Goal: Task Accomplishment & Management: Manage account settings

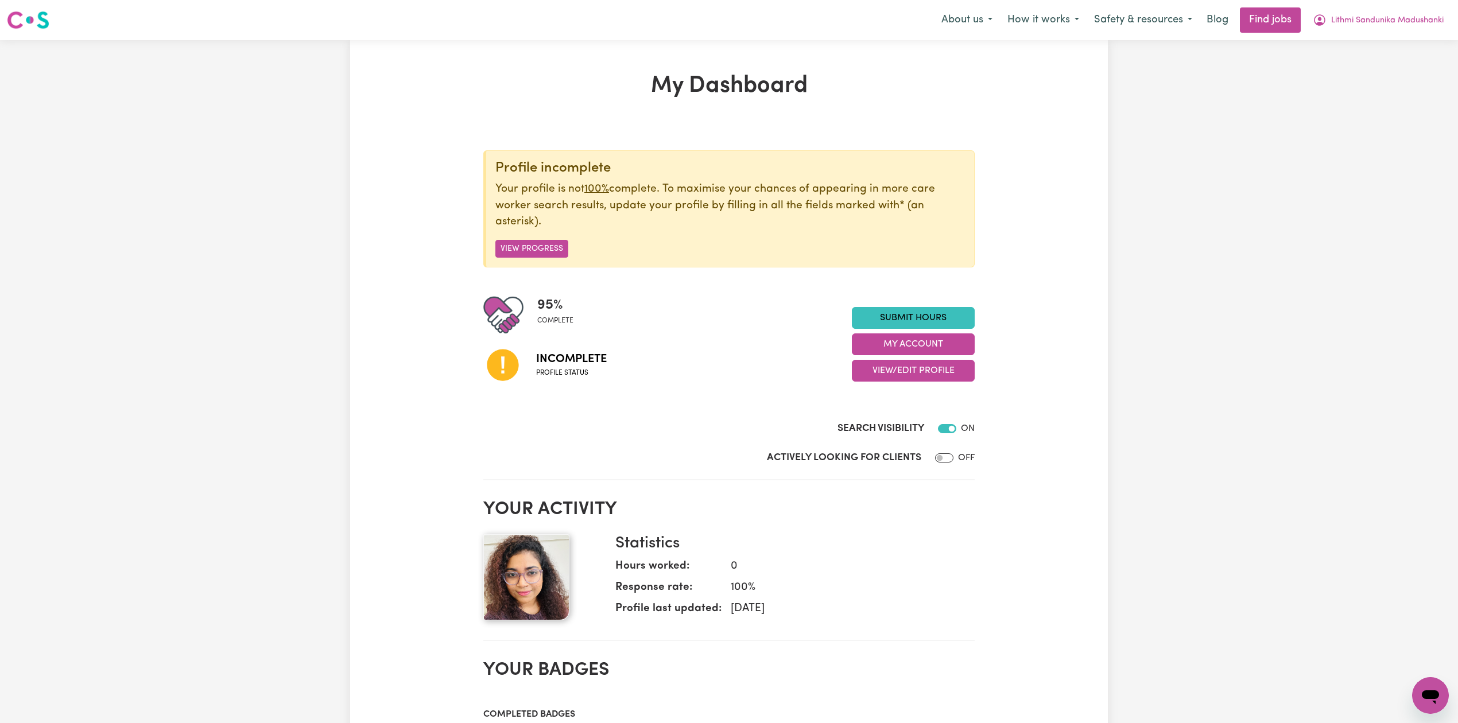
click at [1264, 483] on div "My Dashboard Profile incomplete Your profile is not 100% complete. To maximise …" at bounding box center [729, 628] width 1458 height 1177
click at [1369, 23] on span "Lithmi Sandunika Madushanki" at bounding box center [1387, 20] width 112 height 13
click at [1381, 84] on link "Logout" at bounding box center [1405, 88] width 91 height 22
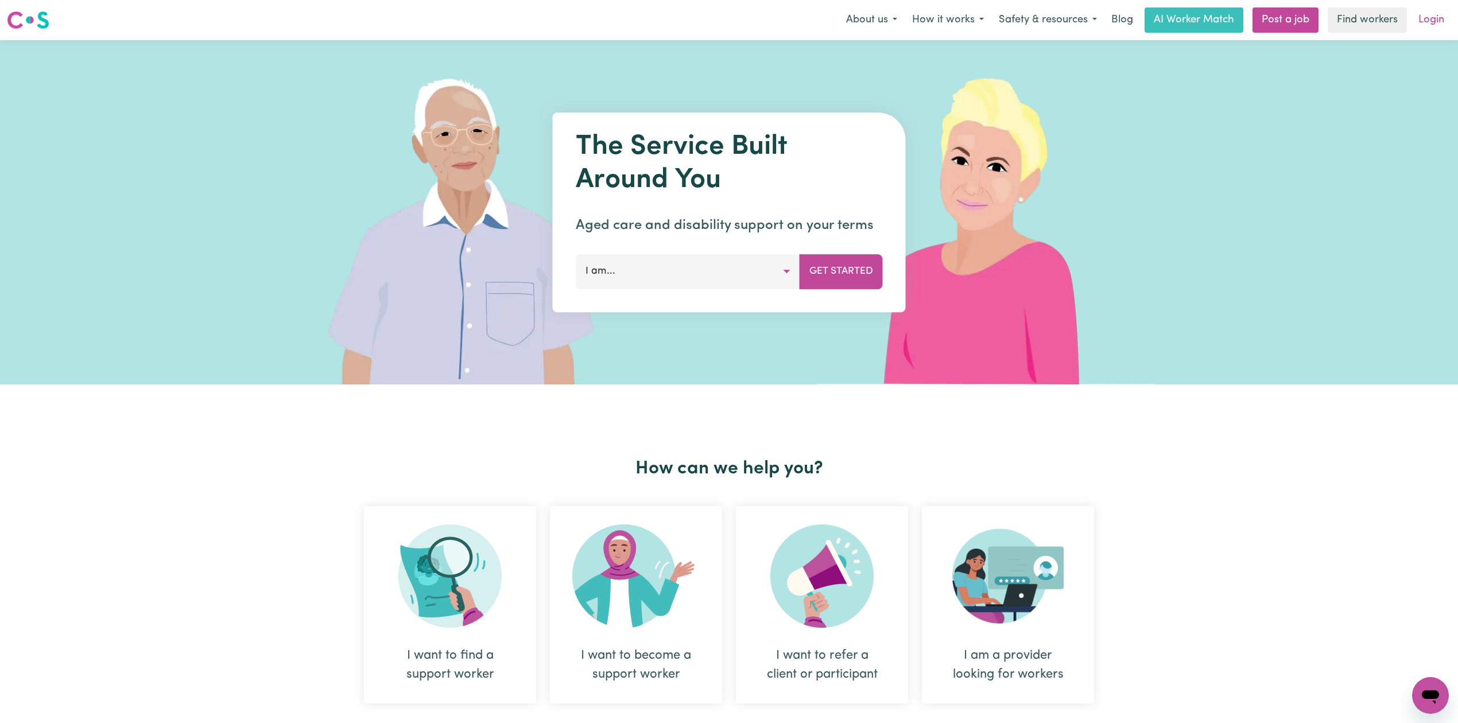
click at [1424, 18] on link "Login" at bounding box center [1431, 19] width 40 height 25
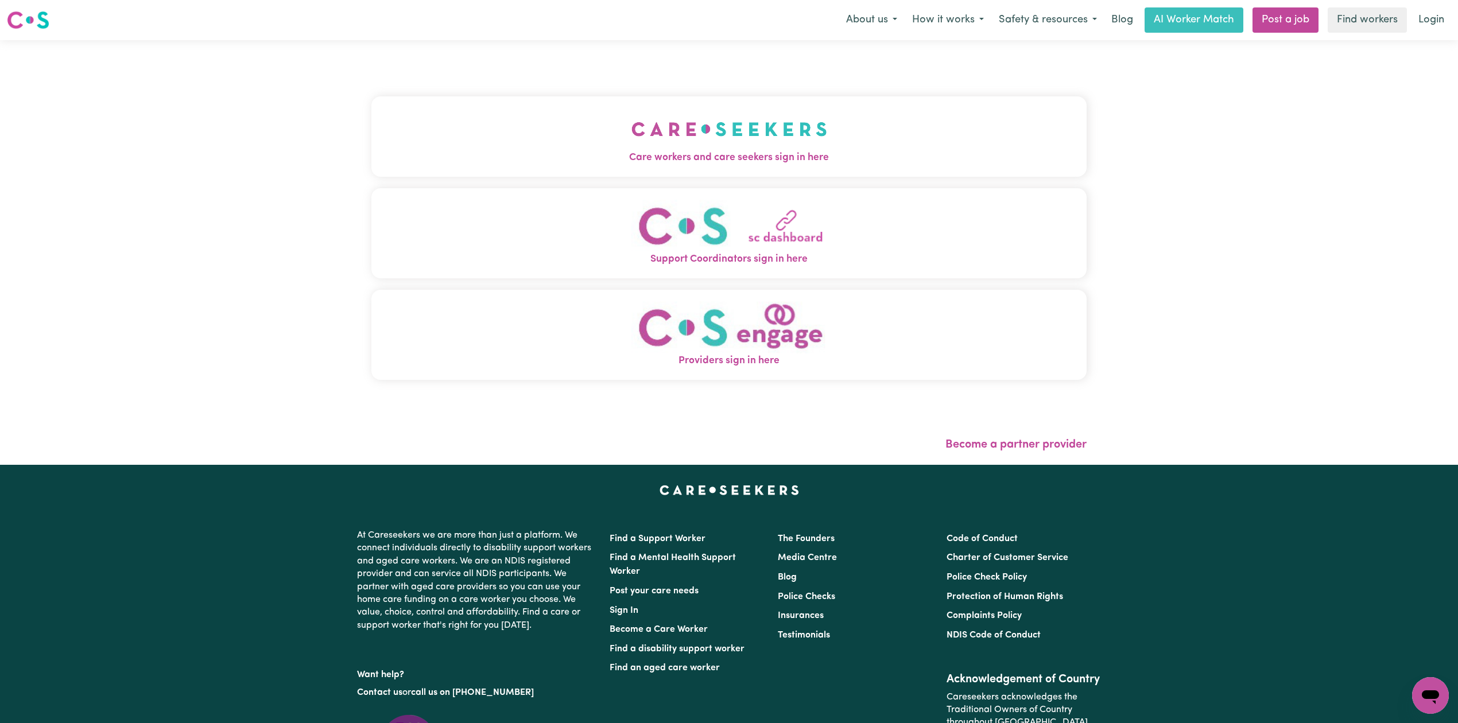
click at [760, 146] on button "Care workers and care seekers sign in here" at bounding box center [728, 136] width 715 height 80
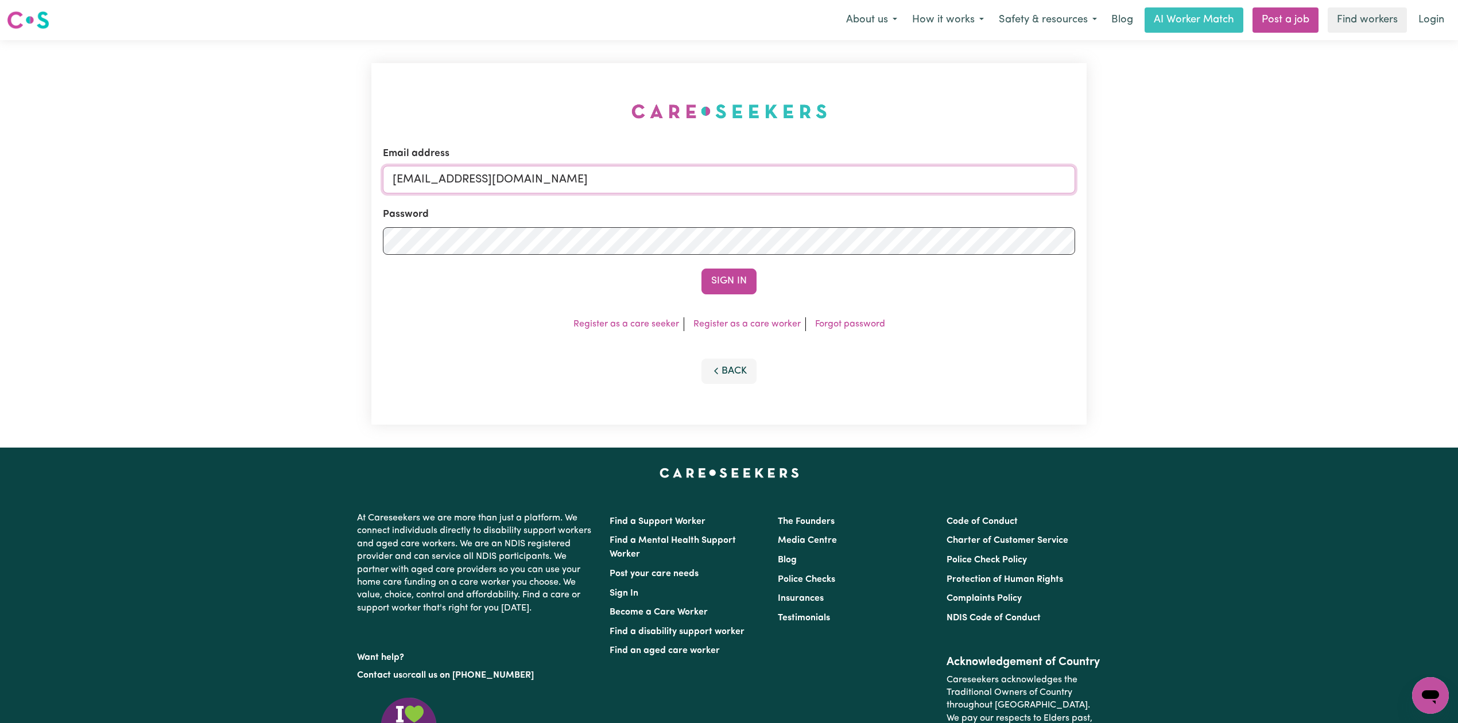
click at [599, 191] on input "[EMAIL_ADDRESS][DOMAIN_NAME]" at bounding box center [729, 180] width 692 height 28
drag, startPoint x: 453, startPoint y: 173, endPoint x: 798, endPoint y: 219, distance: 348.0
click at [810, 189] on input "Superuser~[EMAIL_ADDRESS][DOMAIN_NAME]" at bounding box center [729, 180] width 692 height 28
type input "Superuser~[EMAIL_ADDRESS][DOMAIN_NAME]"
click at [739, 281] on button "Sign In" at bounding box center [728, 281] width 55 height 25
